Goal: Complete application form

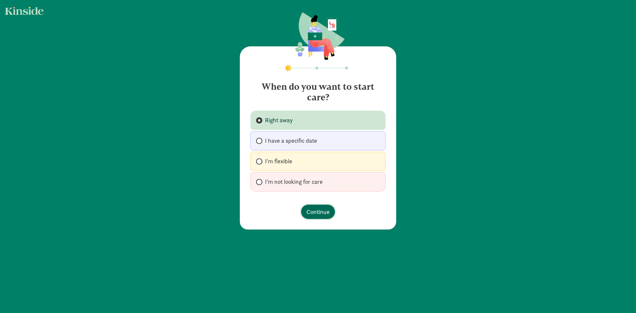
click at [318, 211] on span "Continue" at bounding box center [317, 211] width 23 height 9
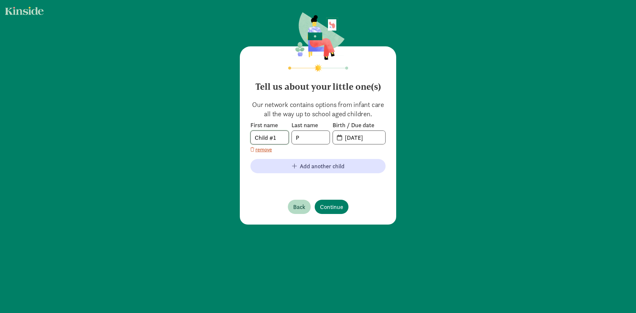
drag, startPoint x: 282, startPoint y: 136, endPoint x: 214, endPoint y: 131, distance: 68.7
click at [214, 131] on div "Tell us about your little one(s) Our network contains options from infant care …" at bounding box center [318, 119] width 636 height 238
type input "[PERSON_NAME]"
click at [339, 204] on span "Continue" at bounding box center [331, 206] width 23 height 9
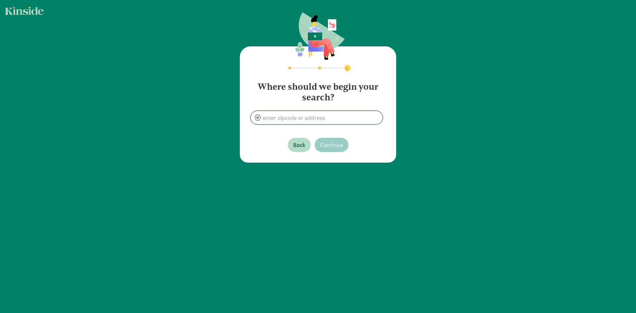
click at [287, 117] on input at bounding box center [317, 117] width 132 height 13
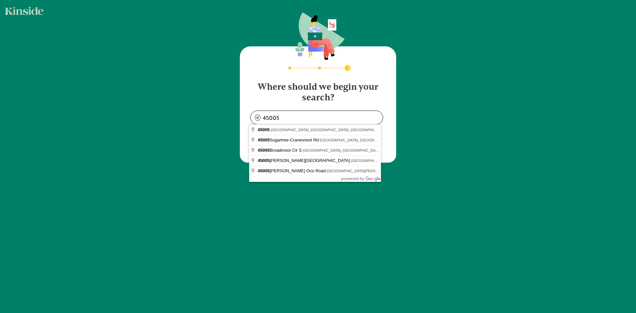
drag, startPoint x: 290, startPoint y: 116, endPoint x: 150, endPoint y: 92, distance: 142.3
click at [151, 92] on div "Where should we begin your search? 45005 Back Continue" at bounding box center [318, 88] width 636 height 176
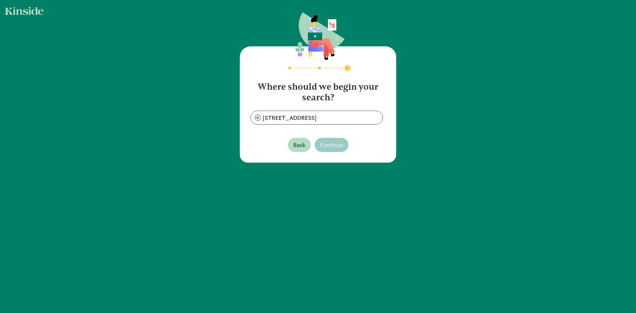
type input "[STREET_ADDRESS][PERSON_NAME]"
click at [332, 149] on span "Continue" at bounding box center [331, 144] width 23 height 9
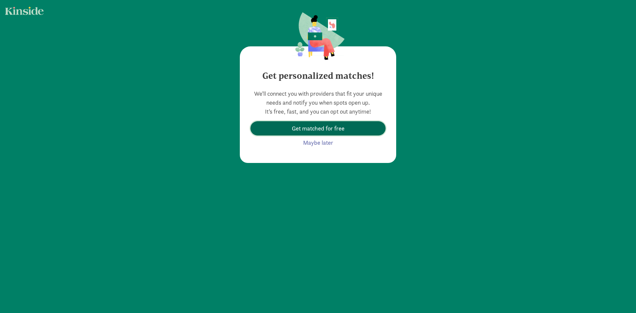
click at [324, 132] on span "Get matched for free" at bounding box center [318, 128] width 53 height 9
